Goal: Information Seeking & Learning: Learn about a topic

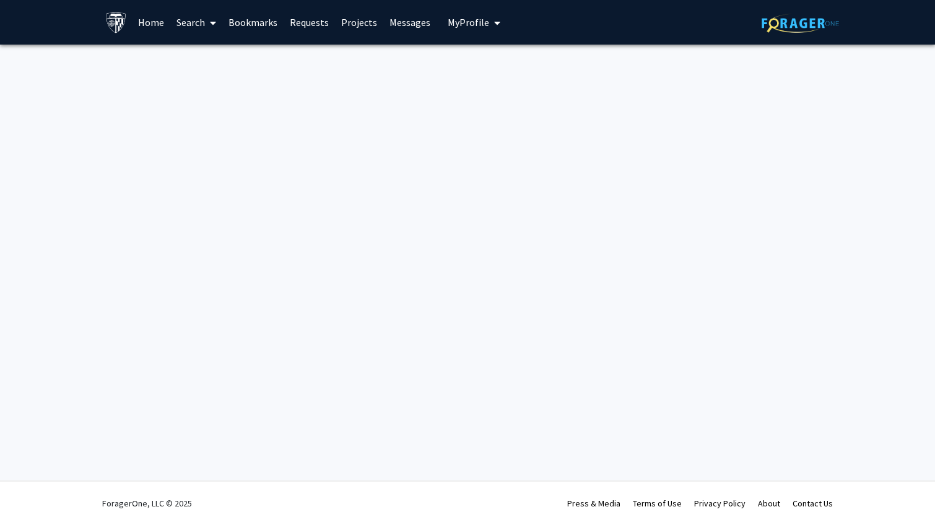
click at [189, 24] on link "Search" at bounding box center [196, 22] width 52 height 43
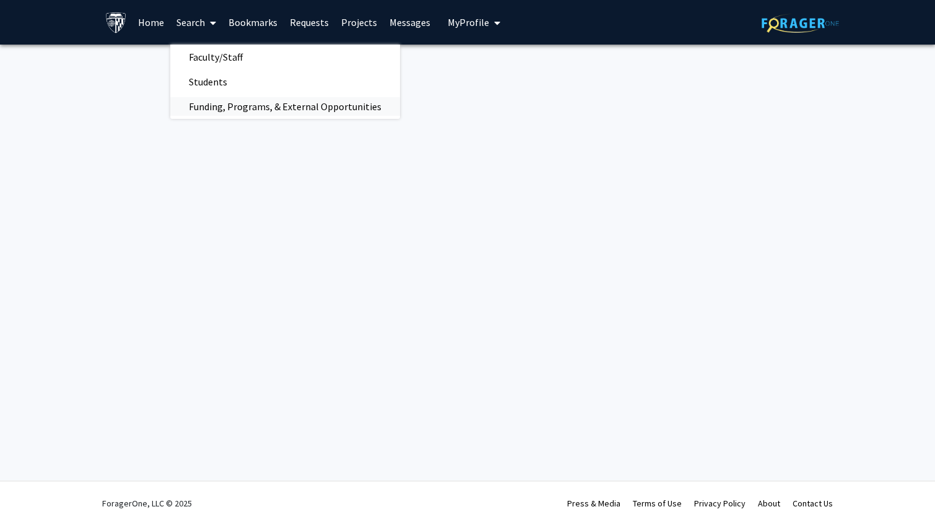
click at [233, 99] on span "Funding, Programs, & External Opportunities" at bounding box center [285, 106] width 230 height 25
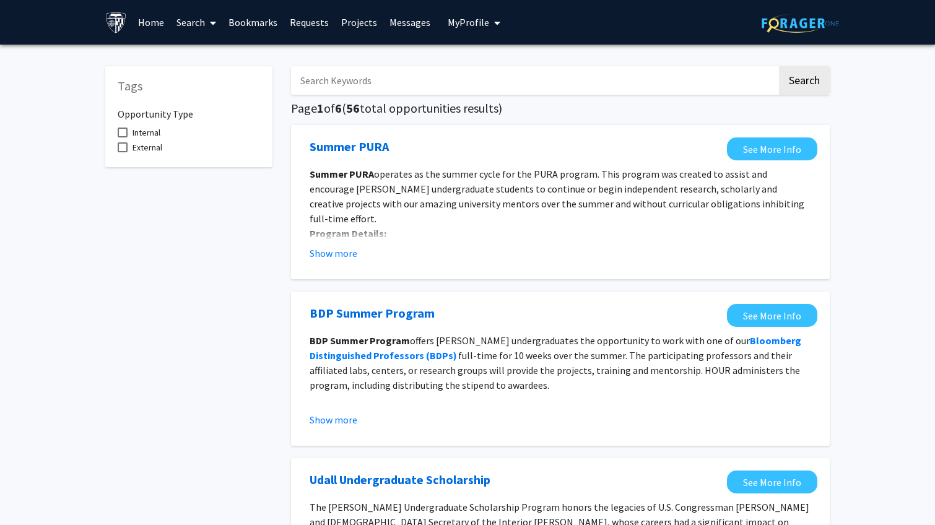
click at [370, 79] on input "Search Keywords" at bounding box center [534, 80] width 486 height 28
type input "electrical engineering"
click at [779, 66] on button "Search" at bounding box center [804, 80] width 51 height 28
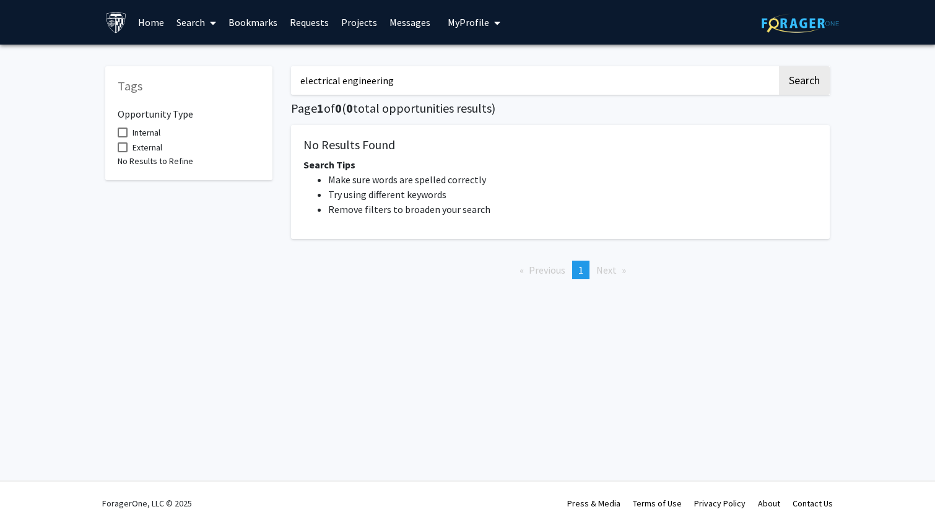
drag, startPoint x: 439, startPoint y: 82, endPoint x: 220, endPoint y: 82, distance: 218.6
click at [224, 82] on div "Tags Opportunity Type Internal External No Results to Refine electrical enginee…" at bounding box center [467, 171] width 743 height 235
click at [189, 16] on link "Search" at bounding box center [196, 22] width 52 height 43
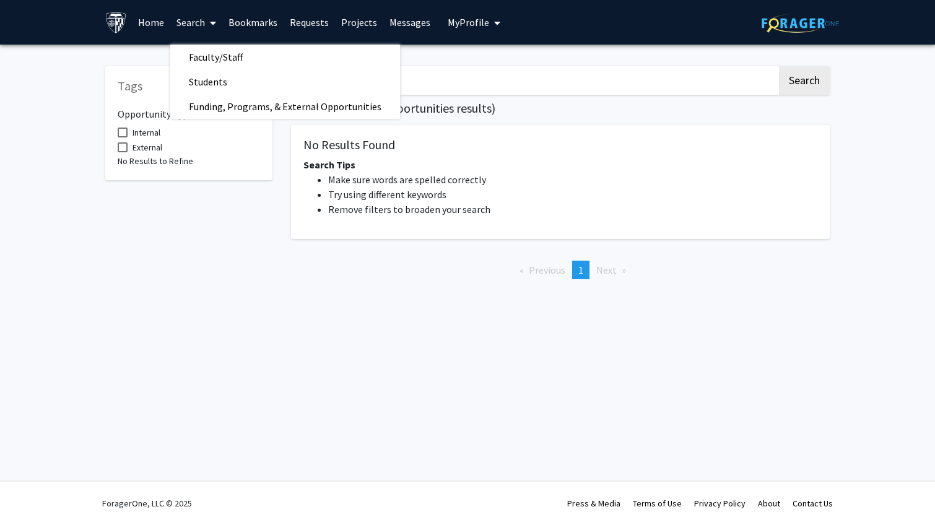
click at [156, 25] on link "Home" at bounding box center [151, 22] width 38 height 43
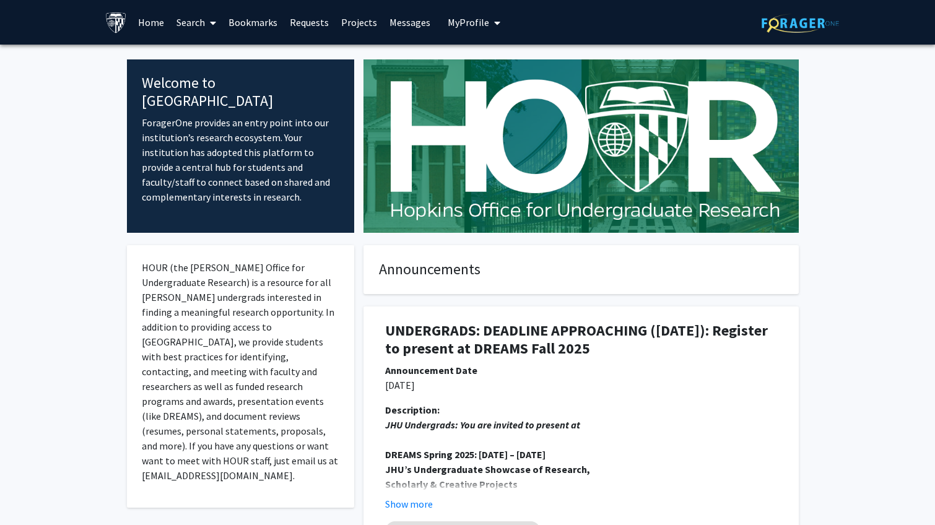
click at [194, 21] on link "Search" at bounding box center [196, 22] width 52 height 43
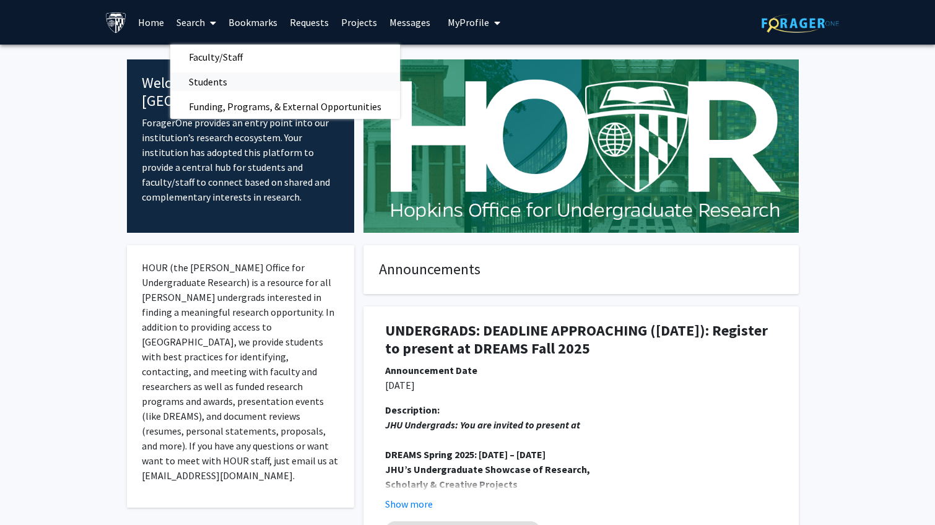
click at [214, 81] on span "Students" at bounding box center [208, 81] width 76 height 25
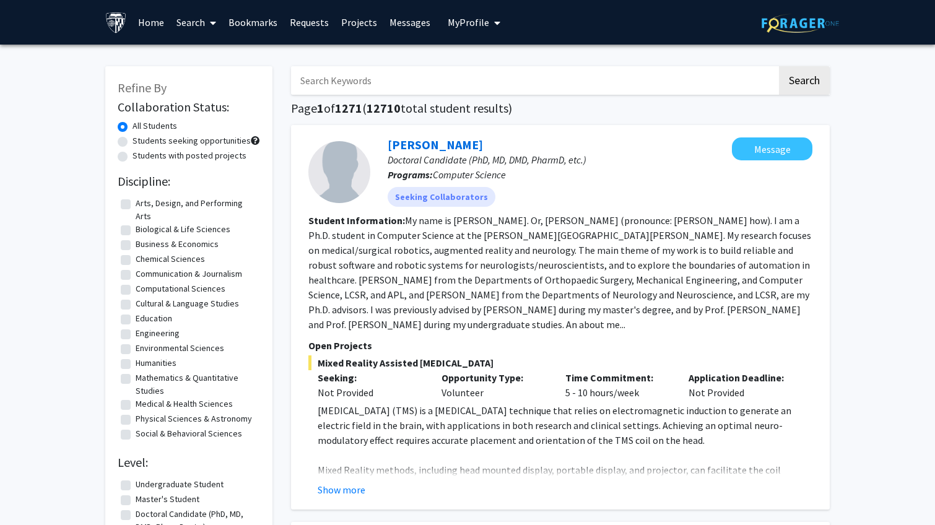
click at [394, 79] on input "Search Keywords" at bounding box center [534, 80] width 486 height 28
type input "e"
type input "quantum computing"
click at [779, 66] on button "Search" at bounding box center [804, 80] width 51 height 28
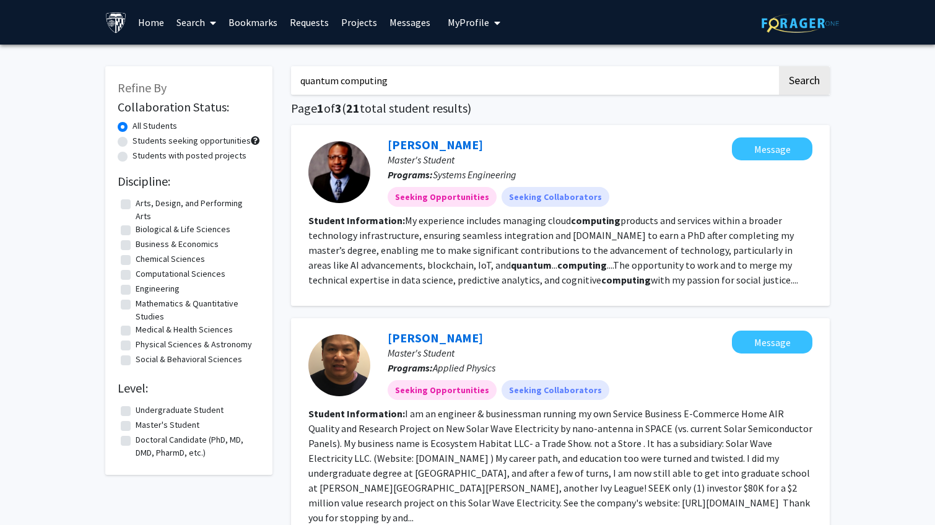
click at [215, 20] on icon at bounding box center [213, 23] width 6 height 10
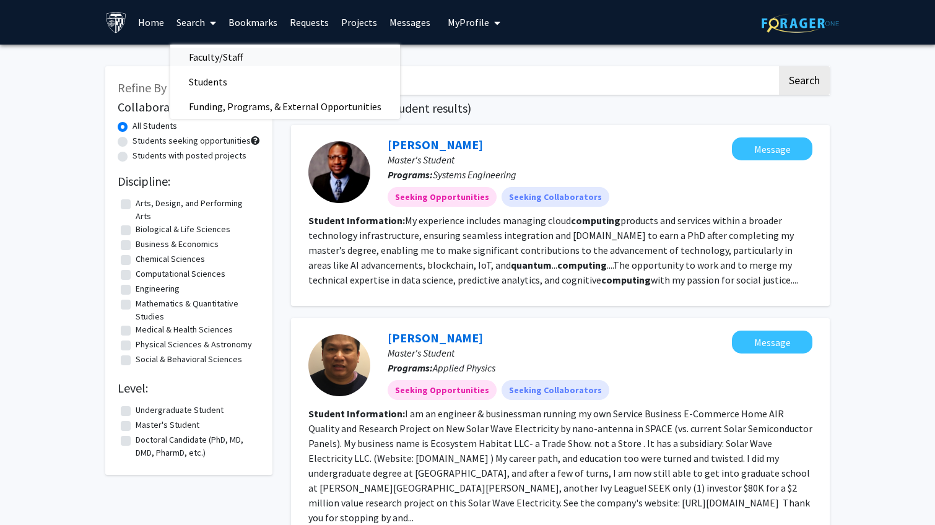
click at [225, 56] on span "Faculty/Staff" at bounding box center [215, 57] width 91 height 25
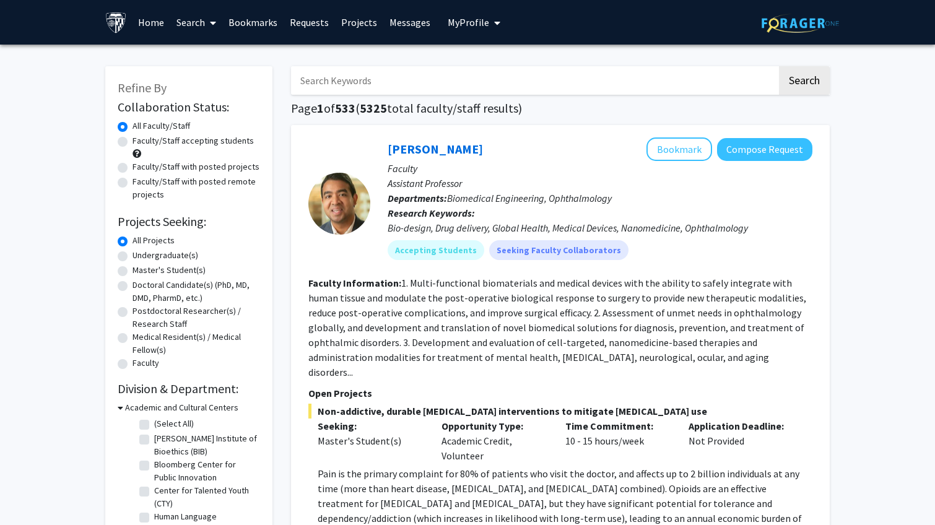
click at [399, 77] on input "Search Keywords" at bounding box center [534, 80] width 486 height 28
click at [779, 66] on button "Search" at bounding box center [804, 80] width 51 height 28
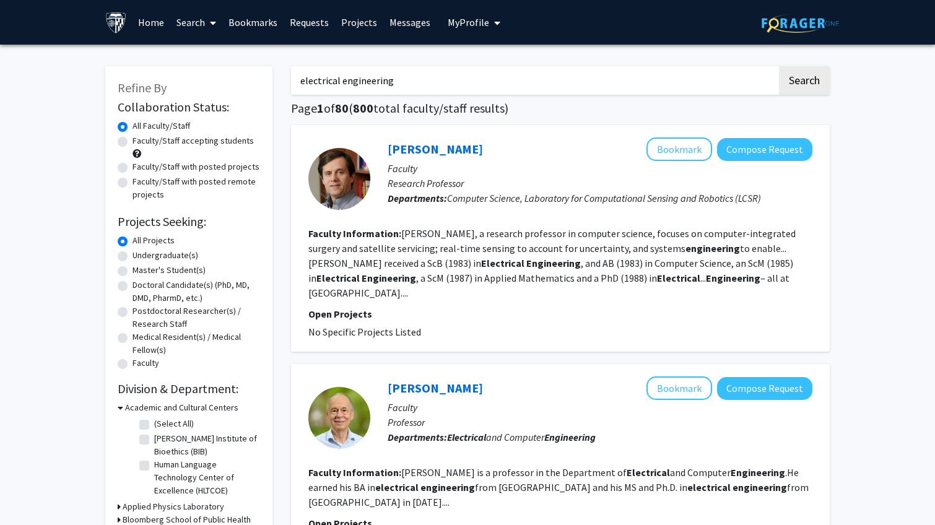
click at [450, 75] on input "electrical engineering" at bounding box center [534, 80] width 486 height 28
type input "e"
type input "quantum computing"
click at [779, 66] on button "Search" at bounding box center [804, 80] width 51 height 28
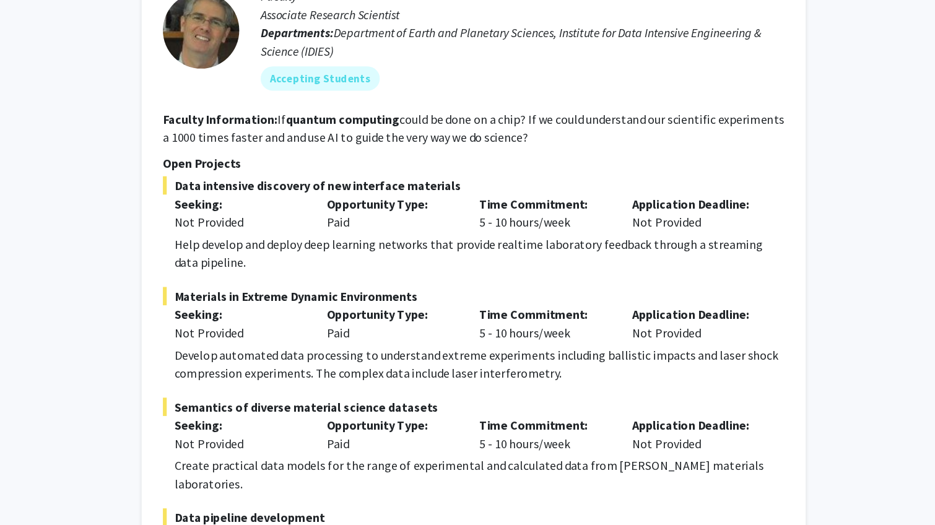
scroll to position [1184, 0]
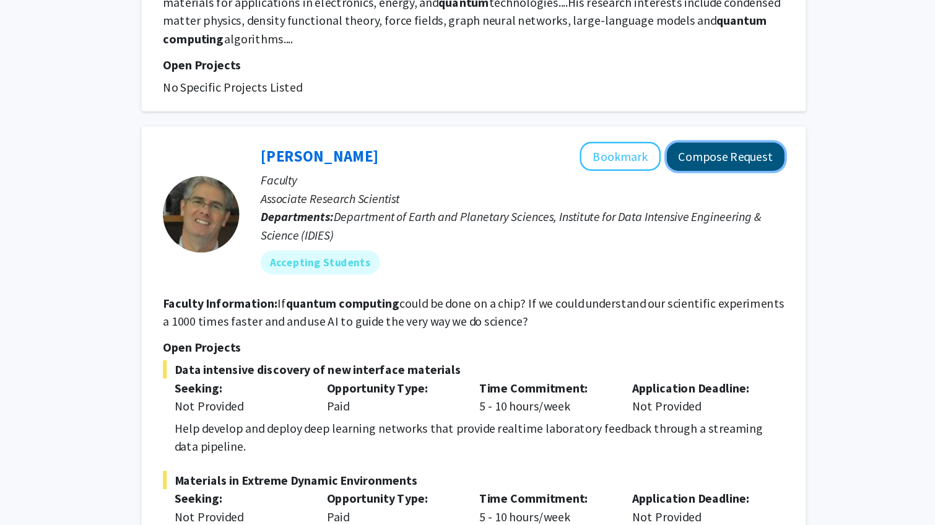
click at [787, 116] on button "Compose Request" at bounding box center [764, 127] width 95 height 23
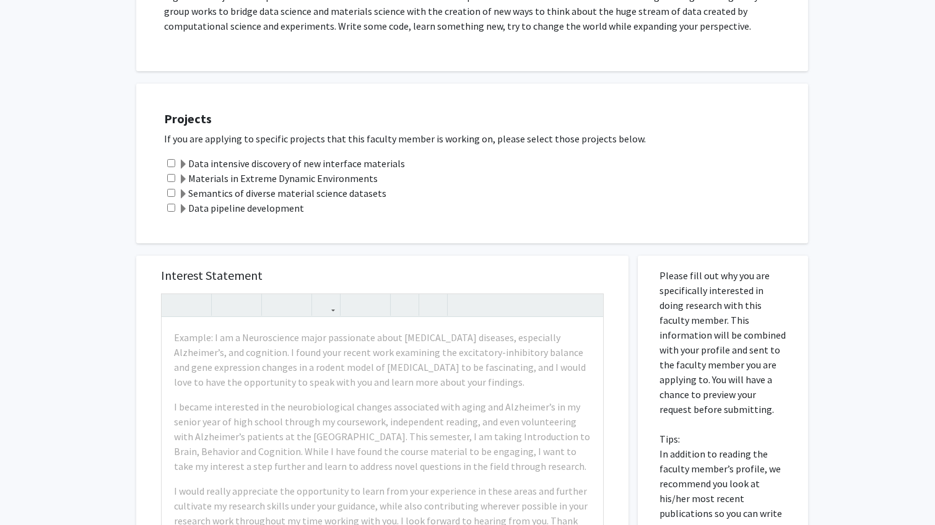
scroll to position [344, 0]
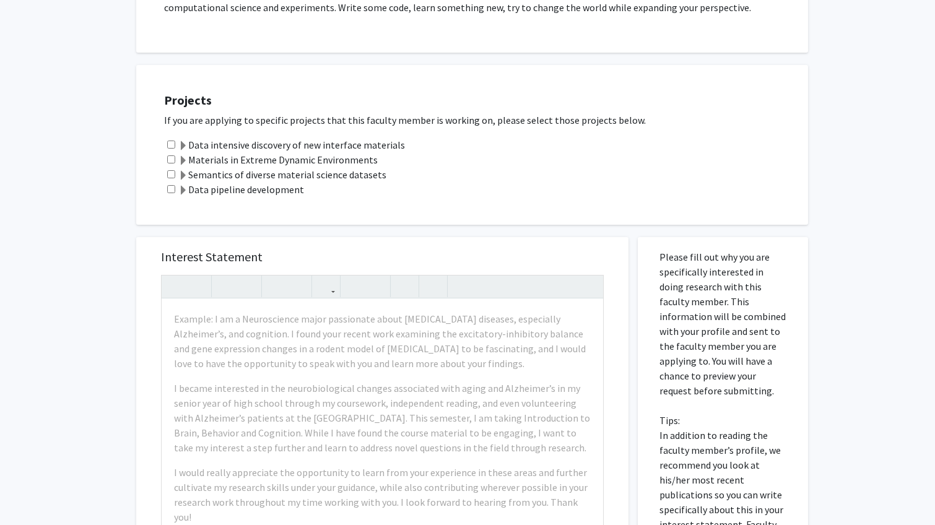
click at [172, 142] on input "checkbox" at bounding box center [171, 145] width 8 height 8
checkbox input "true"
click at [175, 158] on div "Materials in Extreme Dynamic Environments" at bounding box center [480, 159] width 632 height 15
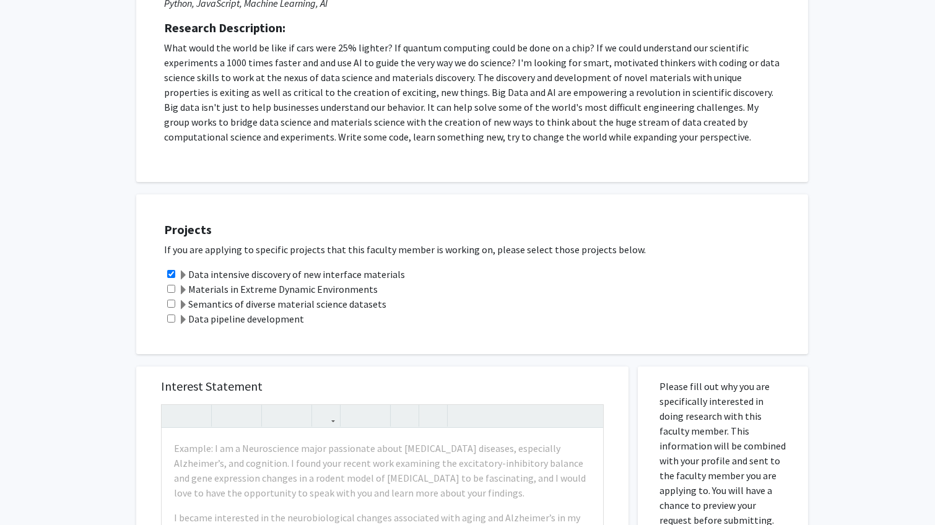
scroll to position [0, 0]
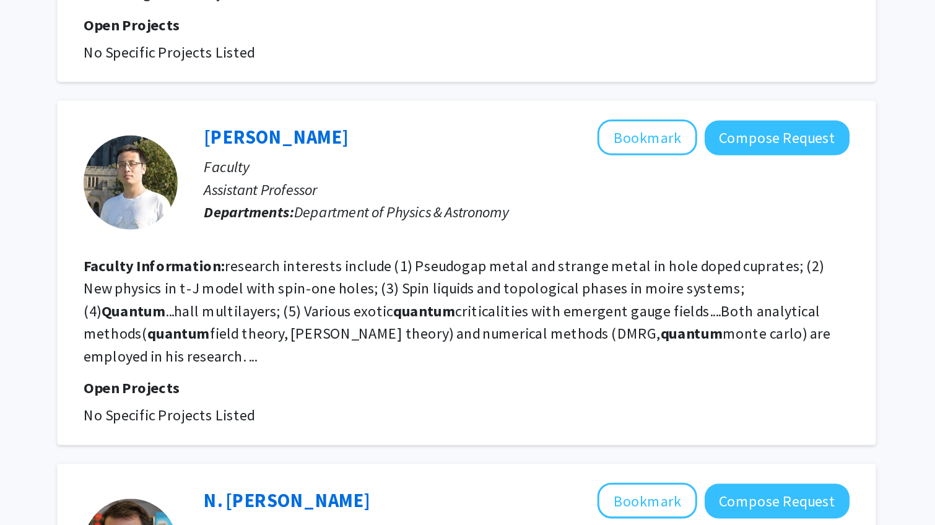
scroll to position [2507, 0]
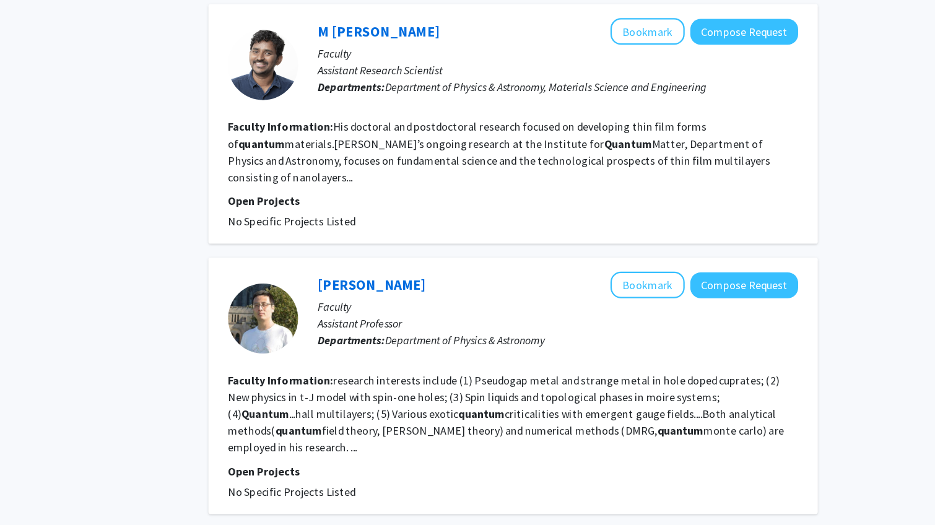
scroll to position [2553, 0]
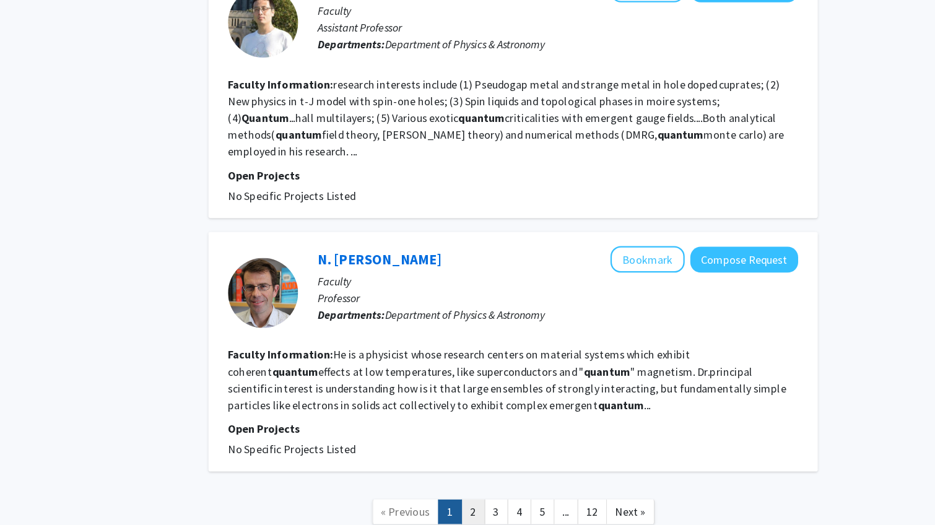
click at [529, 502] on link "2" at bounding box center [525, 513] width 21 height 22
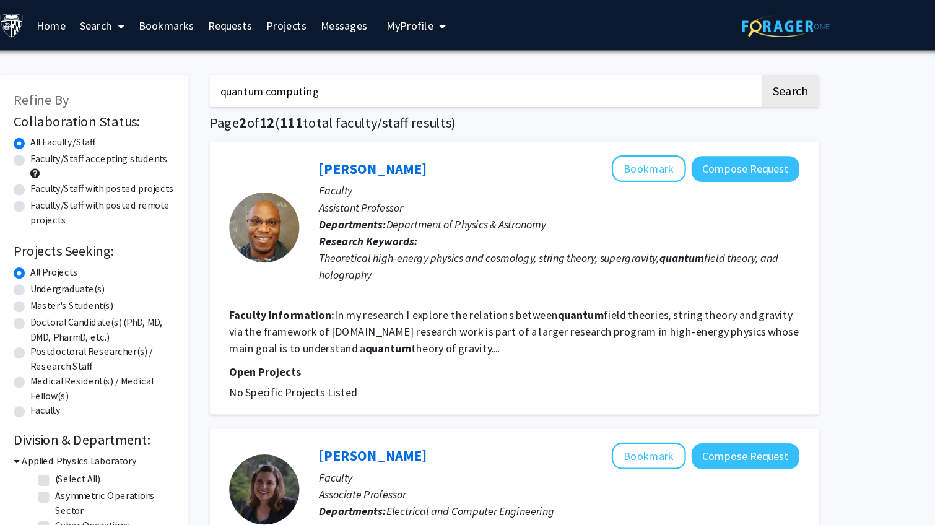
drag, startPoint x: 416, startPoint y: 82, endPoint x: 240, endPoint y: 82, distance: 175.9
type input "electrical engineering quantum"
click at [779, 66] on button "Search" at bounding box center [804, 80] width 51 height 28
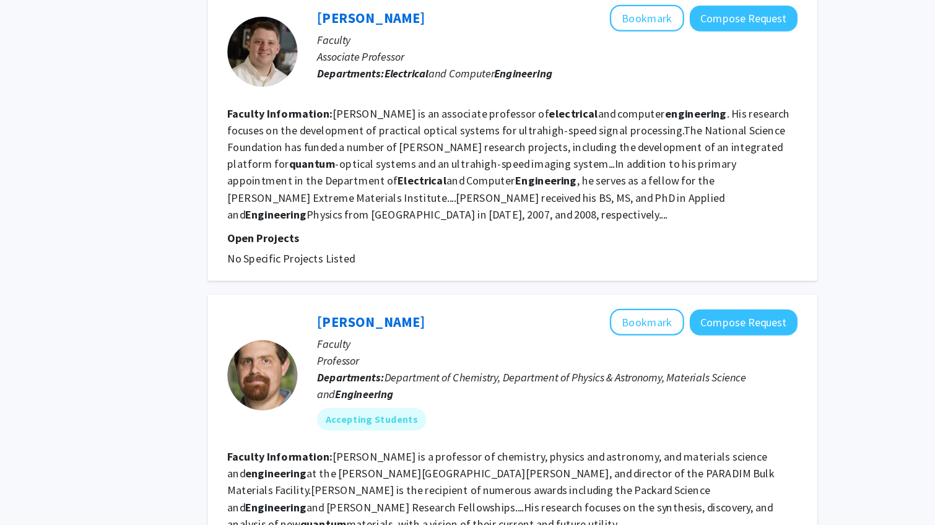
scroll to position [1632, 0]
